Goal: Communication & Community: Answer question/provide support

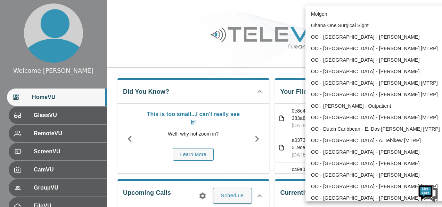
scroll to position [301, 0]
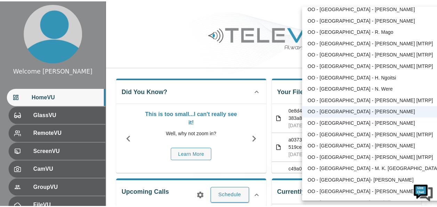
scroll to position [294, 0]
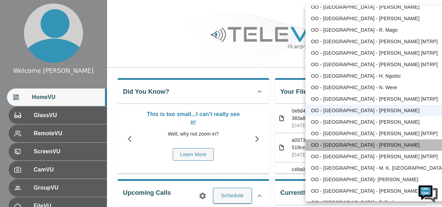
click at [376, 144] on li "OO - [GEOGRAPHIC_DATA] - [PERSON_NAME]" at bounding box center [378, 144] width 144 height 11
type input "26"
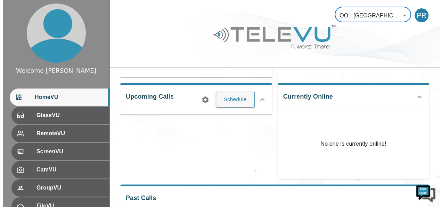
scroll to position [97, 0]
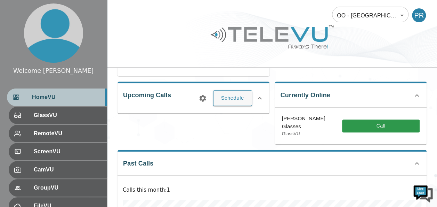
click at [53, 103] on div "HomeVU" at bounding box center [57, 96] width 100 height 17
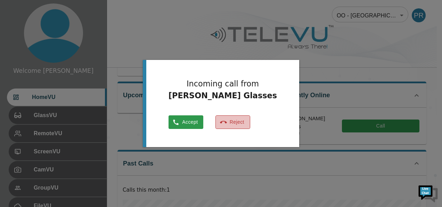
click at [249, 124] on button "Reject" at bounding box center [233, 122] width 35 height 14
click at [250, 124] on button "Reject" at bounding box center [233, 122] width 35 height 14
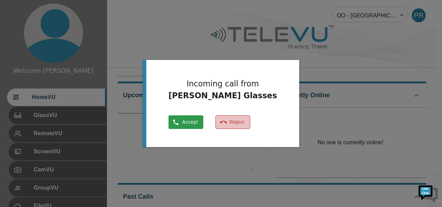
click at [250, 121] on button "Reject" at bounding box center [233, 122] width 35 height 14
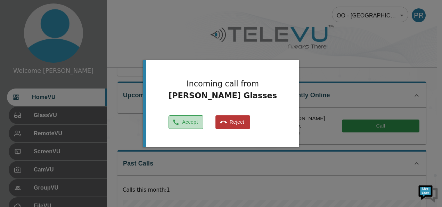
click at [203, 121] on button "Accept" at bounding box center [186, 122] width 35 height 14
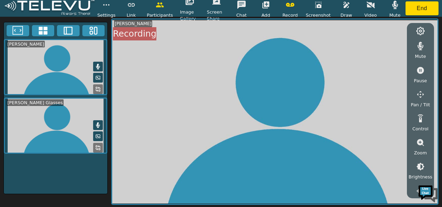
click at [104, 121] on video at bounding box center [56, 125] width 104 height 56
click at [97, 122] on icon at bounding box center [98, 125] width 4 height 6
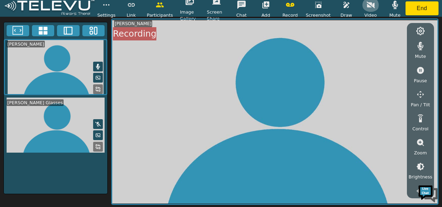
click at [367, 3] on icon "button" at bounding box center [371, 5] width 8 height 8
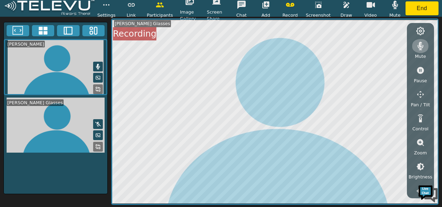
click at [420, 45] on icon "button" at bounding box center [421, 46] width 6 height 8
click at [393, 2] on icon "button" at bounding box center [395, 5] width 6 height 8
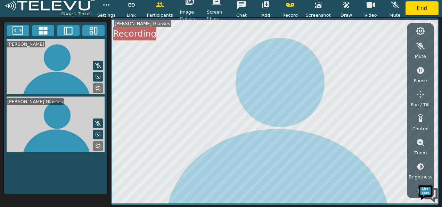
click at [100, 122] on icon at bounding box center [98, 123] width 6 height 6
click at [347, 8] on icon "button" at bounding box center [346, 5] width 8 height 8
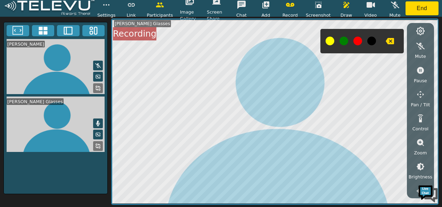
click at [355, 42] on button at bounding box center [358, 41] width 9 height 9
click at [420, 144] on icon "button" at bounding box center [420, 142] width 7 height 7
click at [421, 163] on icon "button" at bounding box center [421, 166] width 8 height 8
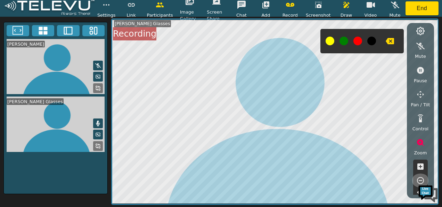
click at [419, 176] on button "button" at bounding box center [420, 180] width 17 height 14
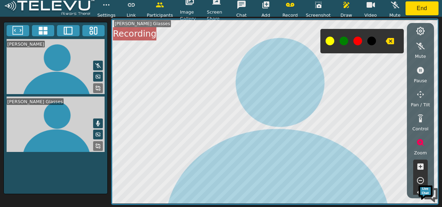
click at [419, 176] on button "button" at bounding box center [420, 180] width 17 height 14
click at [420, 9] on button "End" at bounding box center [422, 8] width 33 height 14
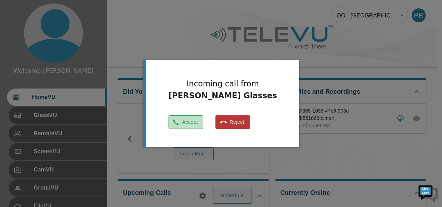
click at [203, 121] on button "Accept" at bounding box center [186, 122] width 35 height 14
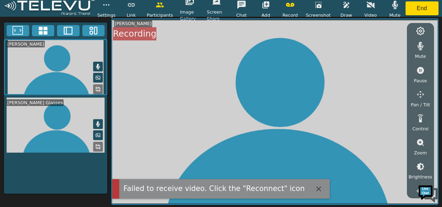
click at [100, 144] on icon at bounding box center [98, 147] width 6 height 6
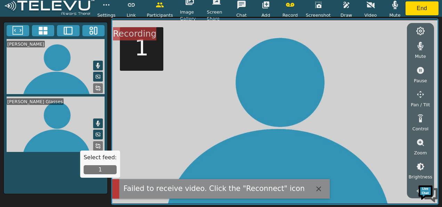
click at [100, 170] on button "1" at bounding box center [100, 169] width 33 height 9
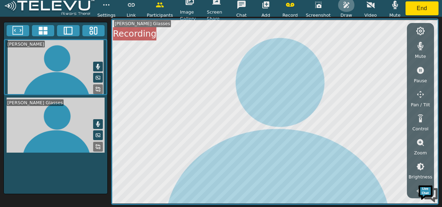
click at [345, 7] on icon "button" at bounding box center [347, 5] width 6 height 6
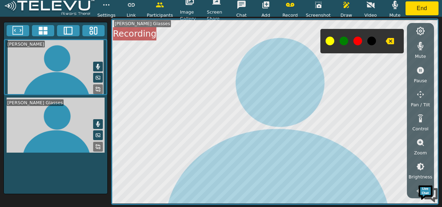
click at [354, 42] on button at bounding box center [358, 41] width 9 height 9
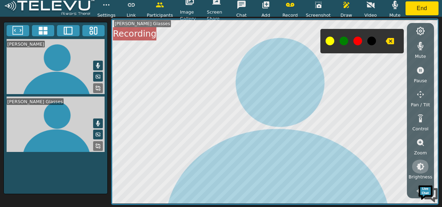
click at [421, 165] on icon "button" at bounding box center [421, 166] width 8 height 8
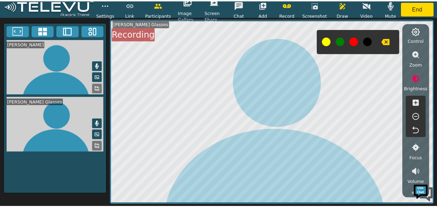
scroll to position [89, 0]
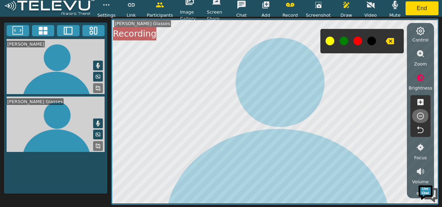
click at [421, 114] on icon "button" at bounding box center [421, 116] width 8 height 8
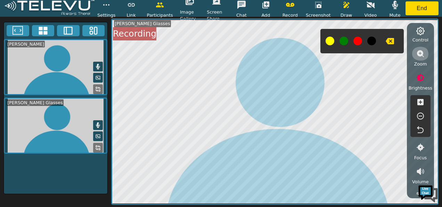
click at [419, 51] on icon "button" at bounding box center [420, 53] width 7 height 7
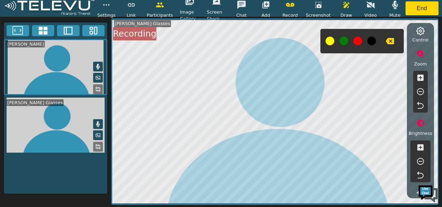
click at [419, 75] on icon "button" at bounding box center [421, 77] width 6 height 6
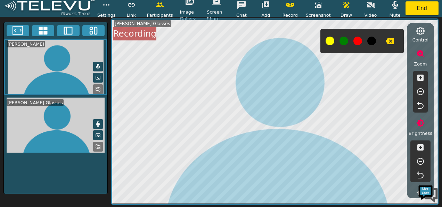
click at [419, 75] on icon "button" at bounding box center [421, 77] width 6 height 6
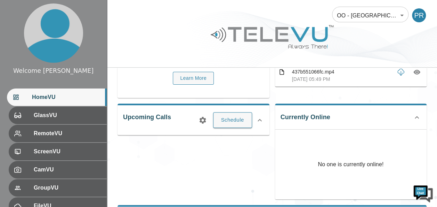
scroll to position [70, 0]
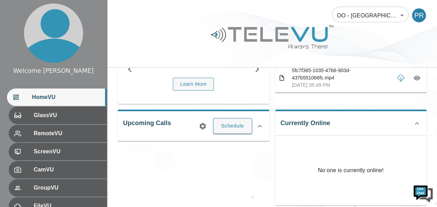
click at [417, 121] on icon at bounding box center [417, 123] width 8 height 8
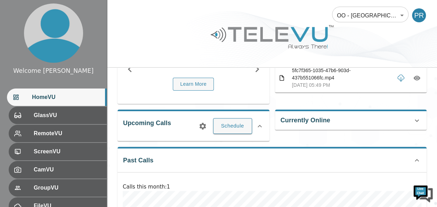
click at [416, 121] on icon at bounding box center [417, 120] width 8 height 8
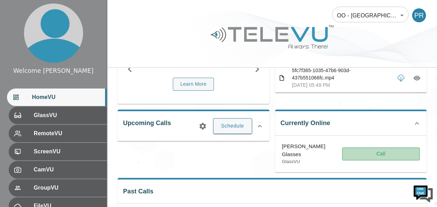
click at [377, 150] on button "Call" at bounding box center [381, 153] width 78 height 13
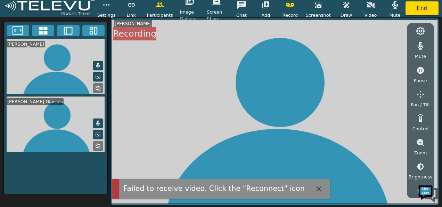
click at [97, 145] on icon at bounding box center [98, 146] width 6 height 6
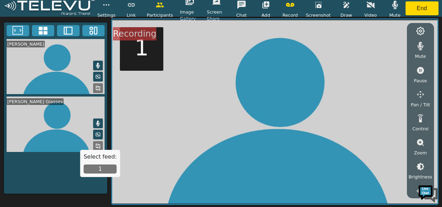
click at [95, 164] on button "1" at bounding box center [100, 168] width 33 height 9
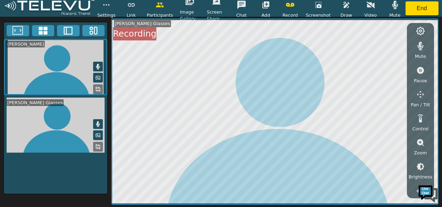
click at [344, 6] on icon "button" at bounding box center [346, 5] width 8 height 8
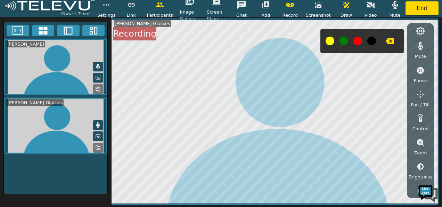
click at [356, 37] on button at bounding box center [358, 41] width 9 height 9
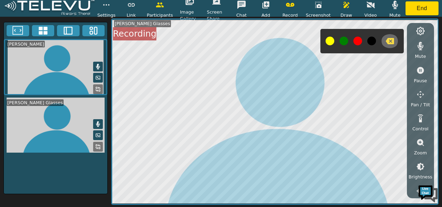
click at [390, 39] on icon "button" at bounding box center [390, 41] width 8 height 6
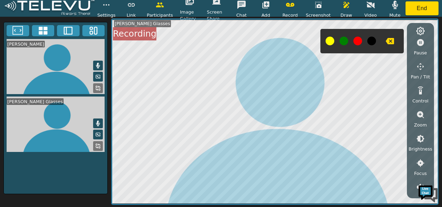
scroll to position [34, 0]
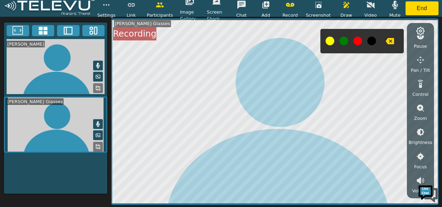
click at [421, 132] on icon "button" at bounding box center [421, 132] width 8 height 8
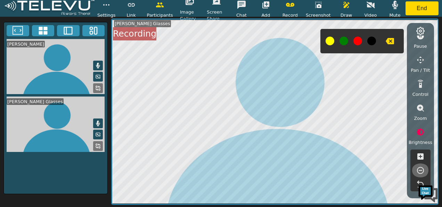
click at [421, 169] on icon "button" at bounding box center [421, 170] width 8 height 8
click at [294, 9] on icon "button" at bounding box center [290, 5] width 8 height 8
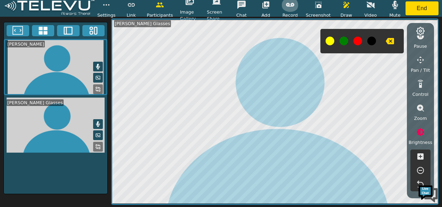
click at [295, 6] on icon "button" at bounding box center [290, 5] width 8 height 4
click at [293, 4] on icon "button" at bounding box center [290, 5] width 8 height 4
click at [265, 4] on icon "button" at bounding box center [266, 5] width 8 height 8
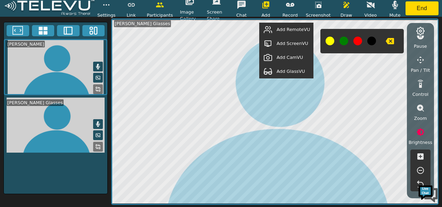
click at [285, 69] on span "Add GlassVU" at bounding box center [291, 71] width 29 height 7
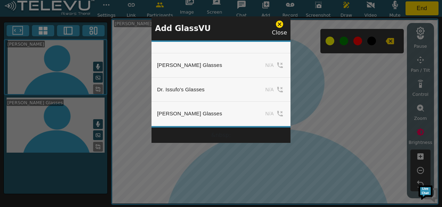
click at [289, 123] on div "[PERSON_NAME] Glasses N/A Dr. Issufo's Glasses N/A [PERSON_NAME] Glasses N/A" at bounding box center [221, 83] width 139 height 87
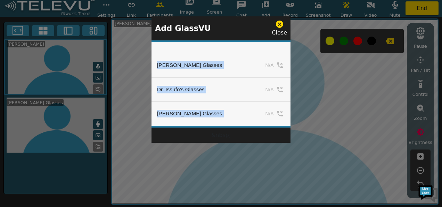
click at [289, 123] on div "[PERSON_NAME] Glasses N/A Dr. Issufo's Glasses N/A [PERSON_NAME] Glasses N/A" at bounding box center [221, 83] width 139 height 87
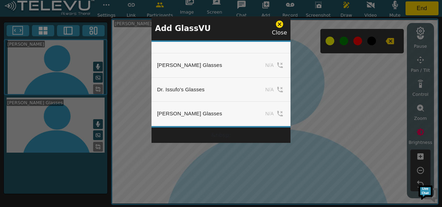
click at [280, 25] on icon at bounding box center [279, 24] width 7 height 7
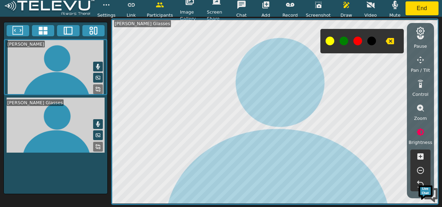
click at [97, 144] on rect at bounding box center [96, 144] width 1 height 1
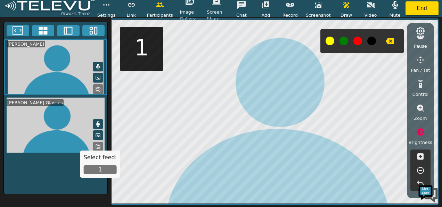
click at [97, 135] on icon at bounding box center [98, 135] width 6 height 6
click at [102, 169] on button "1" at bounding box center [100, 169] width 33 height 9
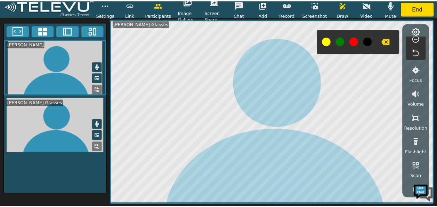
scroll to position [175, 0]
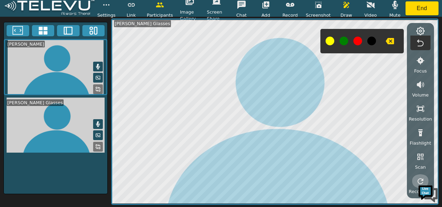
click at [418, 181] on icon "button" at bounding box center [421, 181] width 8 height 8
click at [419, 179] on icon "button" at bounding box center [421, 181] width 8 height 8
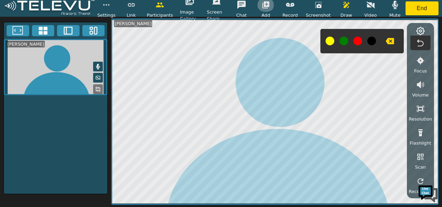
click at [270, 8] on icon "button" at bounding box center [266, 5] width 8 height 8
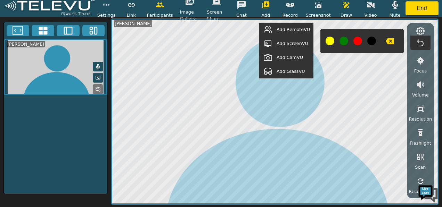
click at [283, 71] on span "Add GlassVU" at bounding box center [291, 71] width 29 height 7
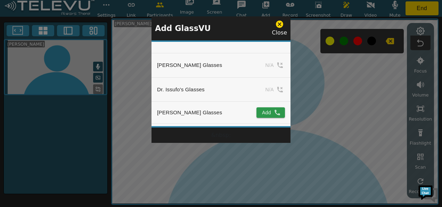
click at [125, 92] on div at bounding box center [221, 103] width 442 height 207
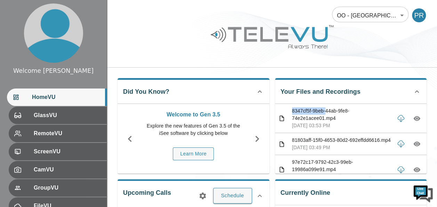
drag, startPoint x: 125, startPoint y: 92, endPoint x: 325, endPoint y: 105, distance: 201.0
click at [325, 105] on div "Your Files and Recordings 8347cf5f-9beb-44ab-9fe8-74e2e1acee01.mp4 [DATE] 03:53…" at bounding box center [351, 126] width 152 height 96
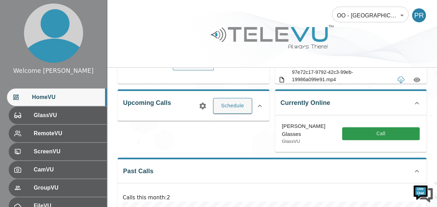
scroll to position [97, 0]
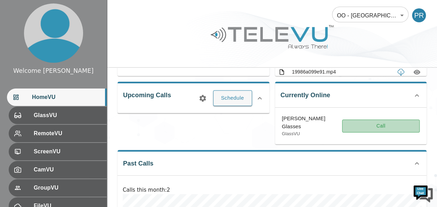
click at [381, 119] on button "Call" at bounding box center [381, 125] width 78 height 13
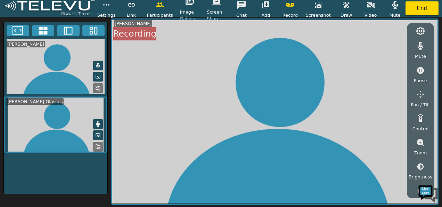
click at [99, 145] on icon at bounding box center [98, 147] width 6 height 6
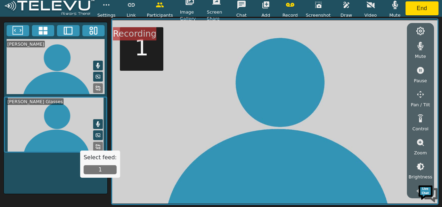
click at [100, 172] on button "1" at bounding box center [100, 169] width 33 height 9
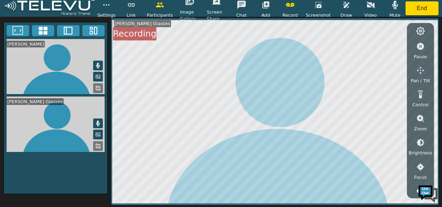
scroll to position [35, 0]
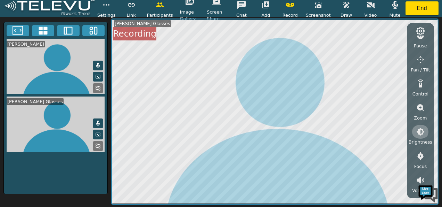
click at [420, 135] on icon "button" at bounding box center [421, 131] width 8 height 8
click at [421, 168] on icon "button" at bounding box center [421, 170] width 8 height 8
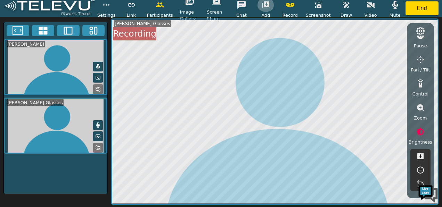
click at [269, 7] on icon "button" at bounding box center [266, 5] width 8 height 8
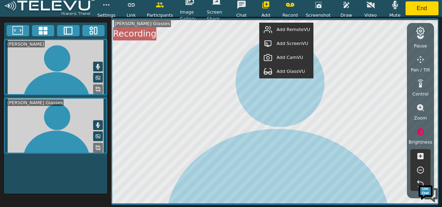
click at [291, 28] on span "Add RemoteVU" at bounding box center [293, 29] width 33 height 7
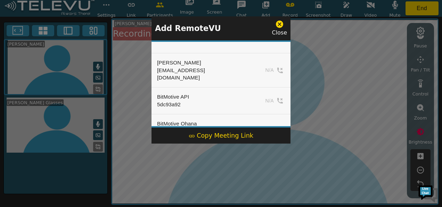
click at [288, 116] on td "N/A" at bounding box center [271, 131] width 40 height 34
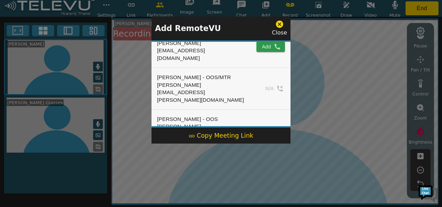
scroll to position [86, 0]
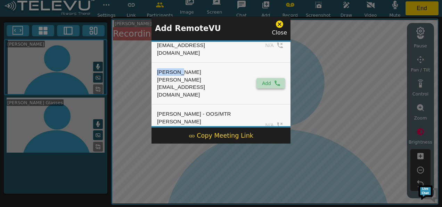
click at [265, 78] on button "Add" at bounding box center [271, 83] width 29 height 10
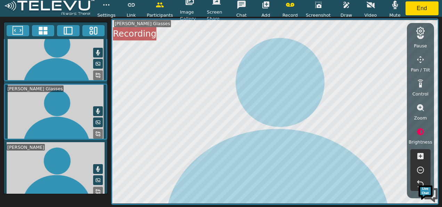
scroll to position [13, 0]
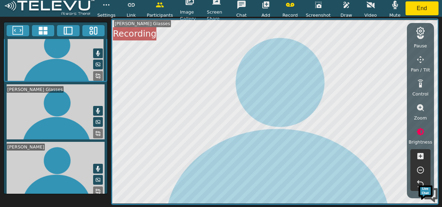
click at [97, 166] on icon at bounding box center [98, 169] width 6 height 6
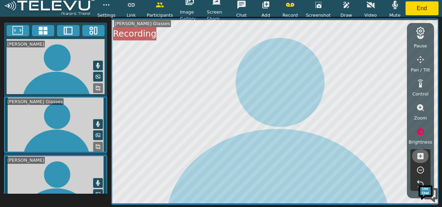
click at [422, 155] on icon "button" at bounding box center [421, 156] width 8 height 8
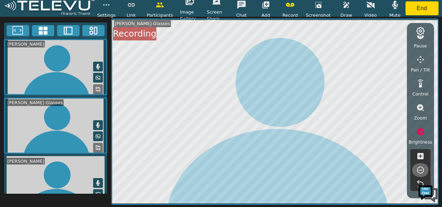
click at [419, 170] on icon "button" at bounding box center [420, 169] width 7 height 7
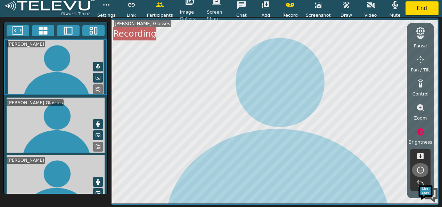
click at [419, 170] on icon "button" at bounding box center [420, 169] width 7 height 7
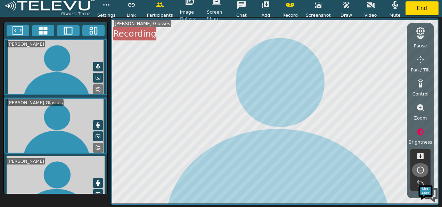
click at [419, 170] on icon "button" at bounding box center [420, 169] width 7 height 7
click at [421, 155] on icon "button" at bounding box center [421, 156] width 8 height 8
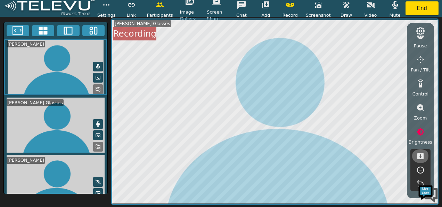
click at [421, 156] on icon "button" at bounding box center [421, 156] width 6 height 6
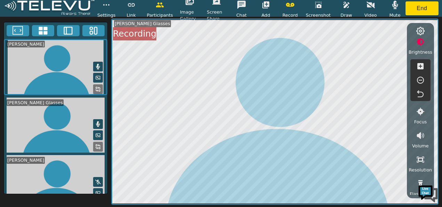
scroll to position [130, 0]
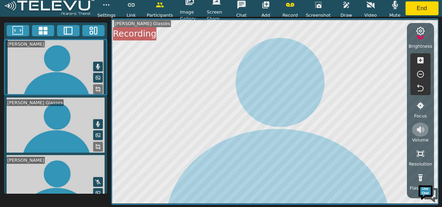
click at [420, 129] on icon "button" at bounding box center [420, 129] width 7 height 7
click at [420, 152] on icon "button" at bounding box center [421, 153] width 8 height 8
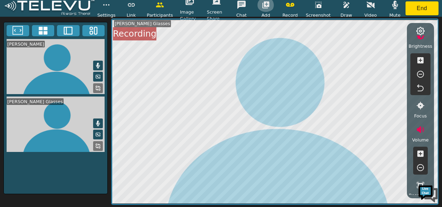
click at [269, 4] on icon "button" at bounding box center [266, 5] width 8 height 8
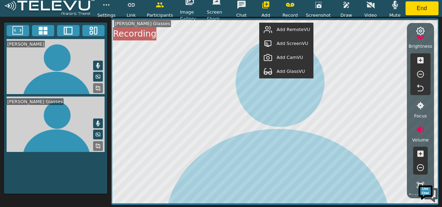
click at [288, 30] on span "Add RemoteVU" at bounding box center [293, 29] width 33 height 7
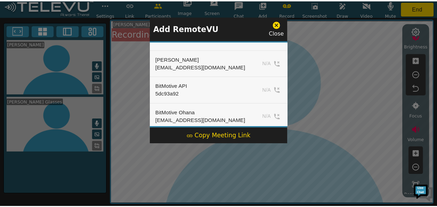
scroll to position [1, 0]
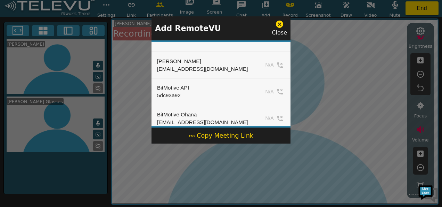
click at [281, 27] on icon at bounding box center [279, 24] width 7 height 7
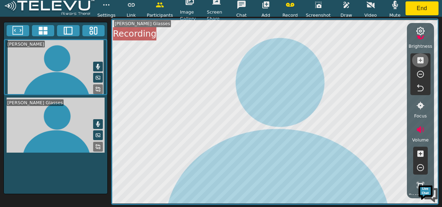
click at [423, 59] on icon "button" at bounding box center [421, 60] width 6 height 6
click at [421, 73] on icon "button" at bounding box center [421, 74] width 8 height 8
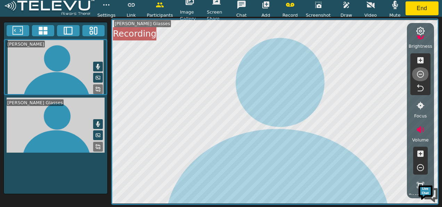
click at [421, 73] on icon "button" at bounding box center [421, 74] width 8 height 8
click at [420, 154] on icon "button" at bounding box center [421, 153] width 6 height 6
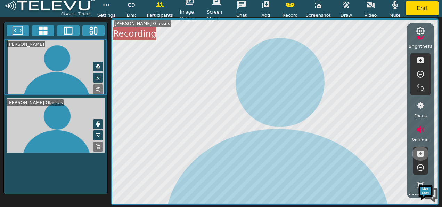
click at [420, 154] on icon "button" at bounding box center [421, 153] width 6 height 6
click at [97, 121] on icon at bounding box center [98, 124] width 4 height 6
click at [97, 122] on icon at bounding box center [98, 124] width 6 height 5
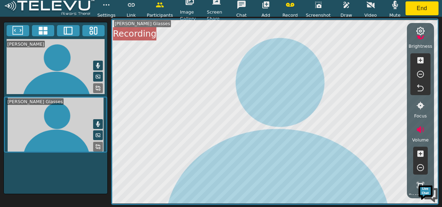
click at [98, 63] on icon at bounding box center [98, 66] width 4 height 6
click at [220, 5] on icon "button" at bounding box center [216, 2] width 8 height 8
click at [320, 10] on button "button" at bounding box center [318, 5] width 17 height 14
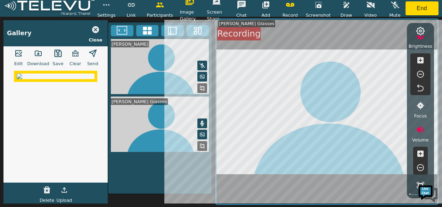
click at [57, 55] on icon "button" at bounding box center [57, 52] width 7 height 7
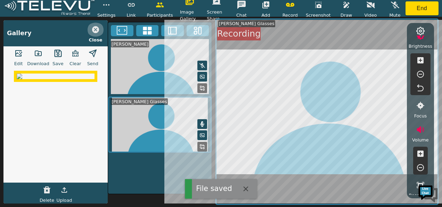
click at [95, 29] on icon "button" at bounding box center [95, 29] width 7 height 7
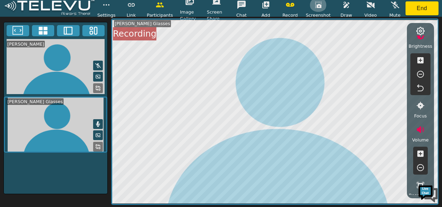
click at [325, 9] on button "button" at bounding box center [318, 5] width 17 height 14
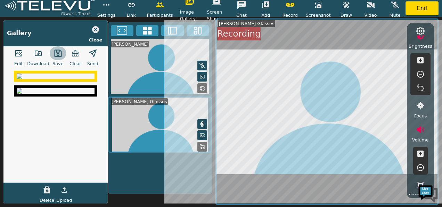
click at [60, 58] on button "button" at bounding box center [57, 53] width 17 height 14
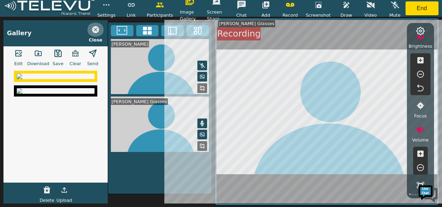
click at [95, 30] on icon "button" at bounding box center [95, 29] width 8 height 8
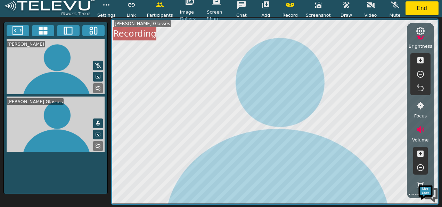
click at [320, 1] on icon "button" at bounding box center [318, 5] width 8 height 8
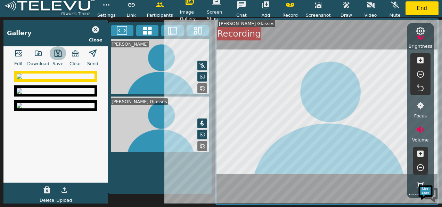
click at [59, 55] on icon "button" at bounding box center [58, 53] width 8 height 8
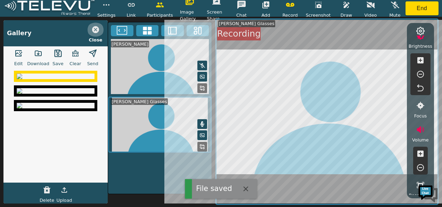
click at [95, 28] on icon "button" at bounding box center [95, 29] width 8 height 8
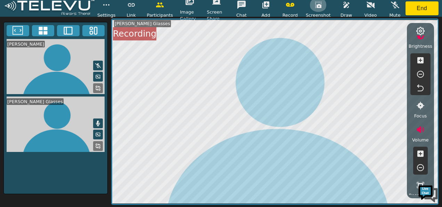
click at [317, 8] on icon "button" at bounding box center [318, 5] width 8 height 8
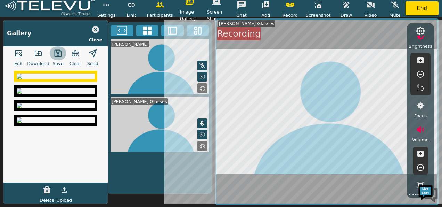
click at [56, 56] on icon "button" at bounding box center [57, 52] width 7 height 7
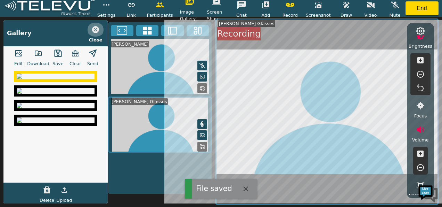
click at [95, 31] on icon "button" at bounding box center [95, 29] width 7 height 7
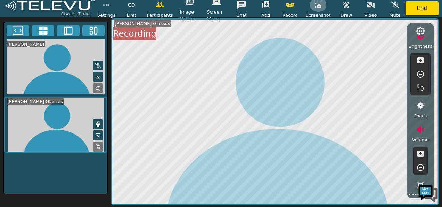
click at [318, 7] on icon "button" at bounding box center [318, 5] width 6 height 6
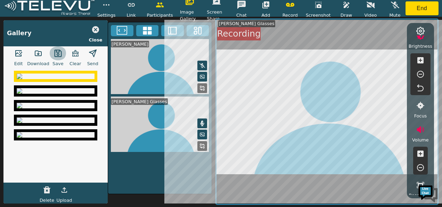
click at [56, 51] on icon "button" at bounding box center [57, 52] width 7 height 7
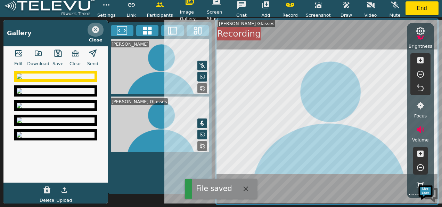
click at [95, 30] on icon "button" at bounding box center [95, 29] width 8 height 8
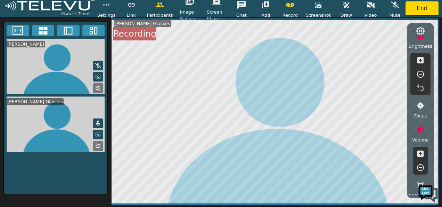
click at [293, 12] on span "Record" at bounding box center [290, 15] width 15 height 7
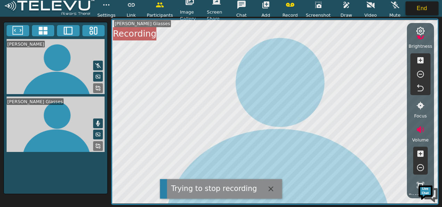
click at [427, 9] on button "End" at bounding box center [422, 8] width 33 height 14
